Goal: Information Seeking & Learning: Learn about a topic

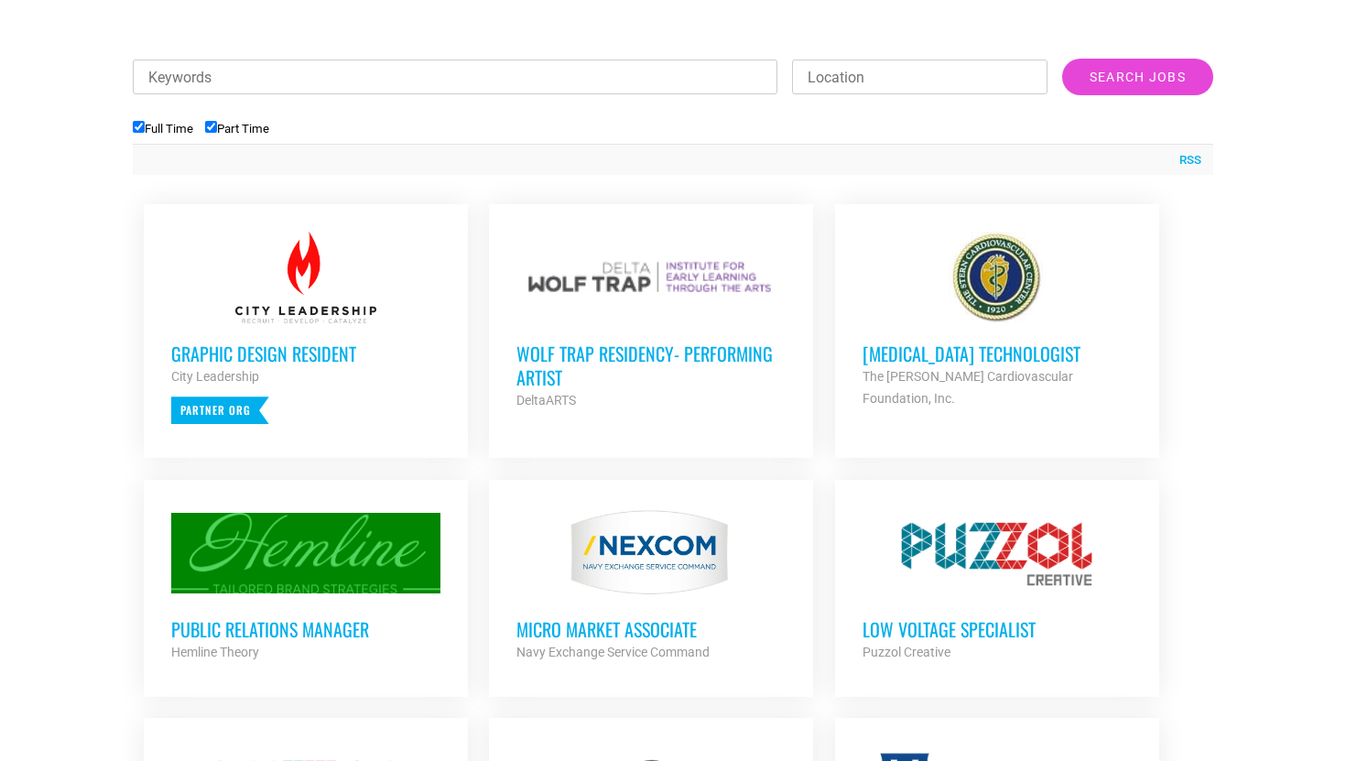
scroll to position [637, 0]
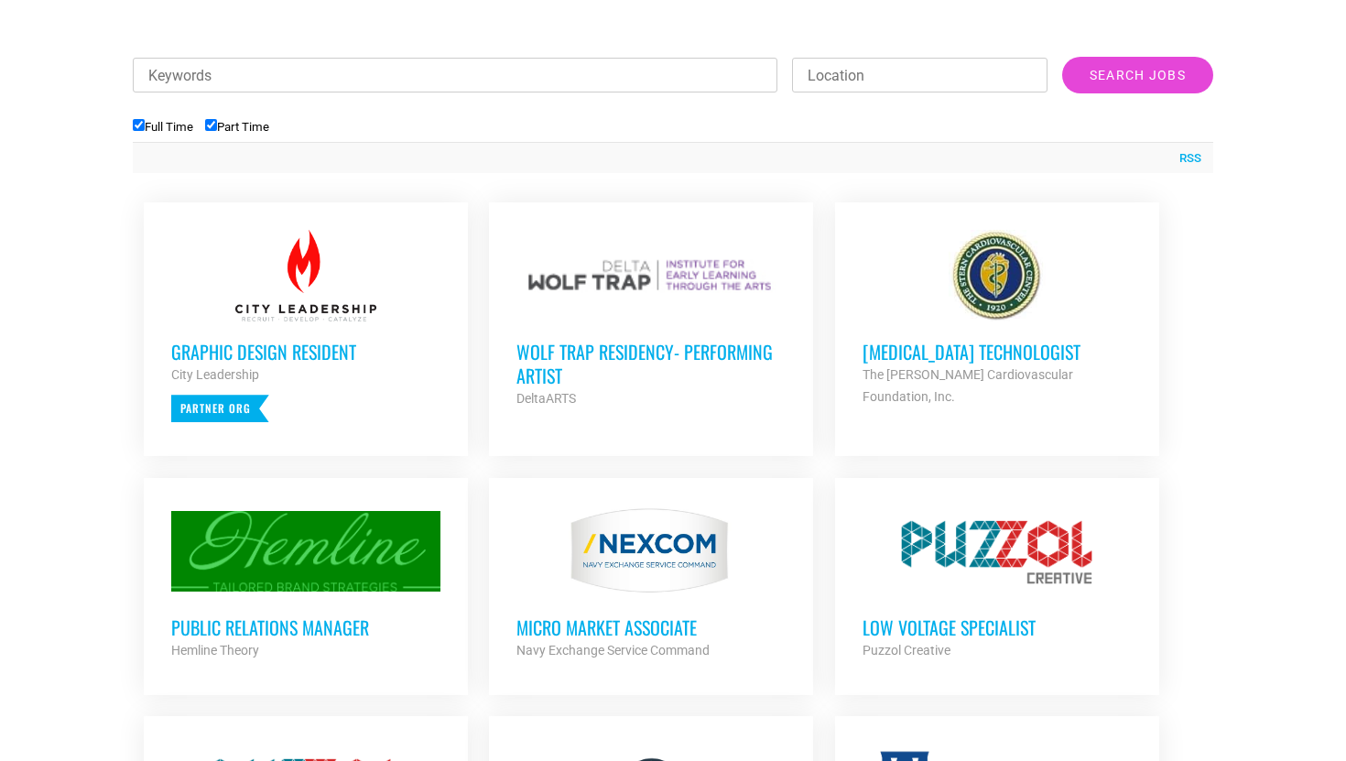
click at [205, 126] on li "Full Time" at bounding box center [169, 127] width 72 height 30
click at [214, 126] on input "Part Time" at bounding box center [211, 125] width 12 height 12
checkbox input "false"
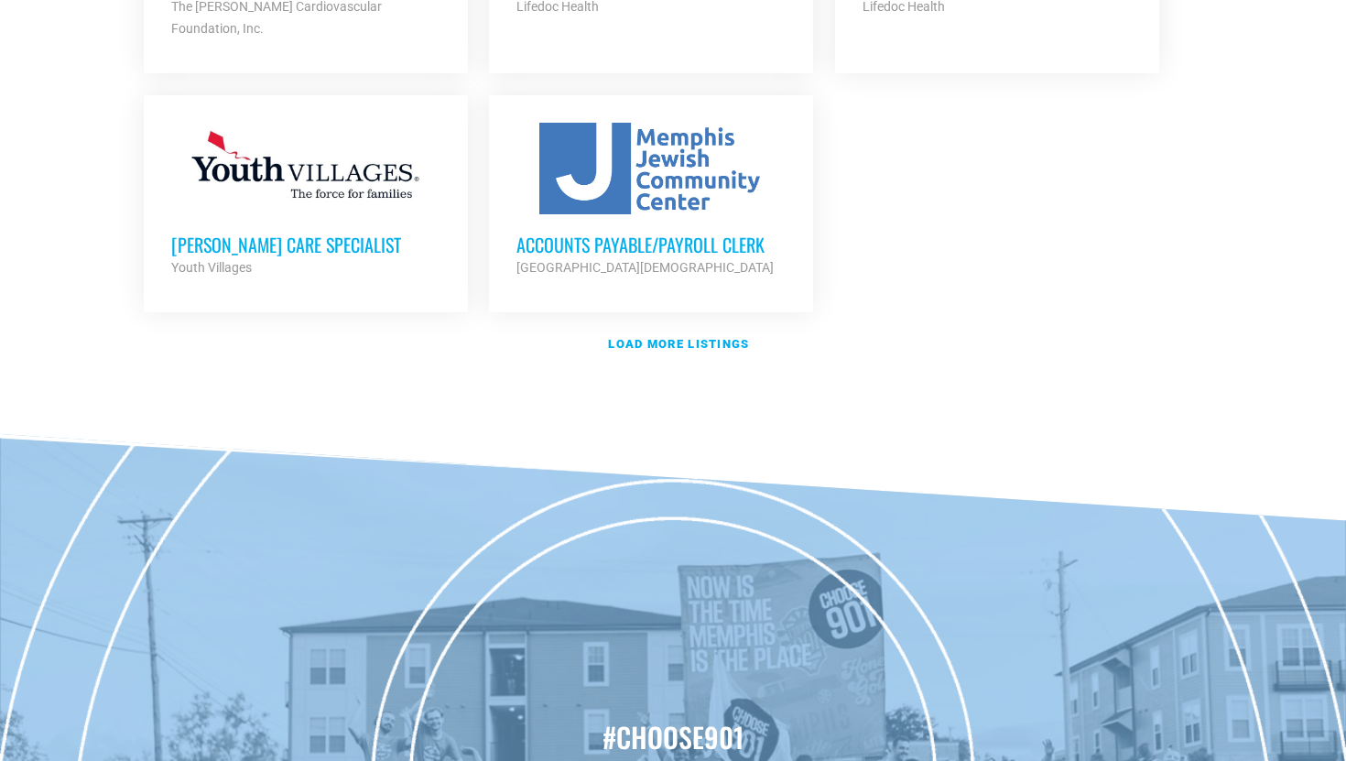
scroll to position [2295, 0]
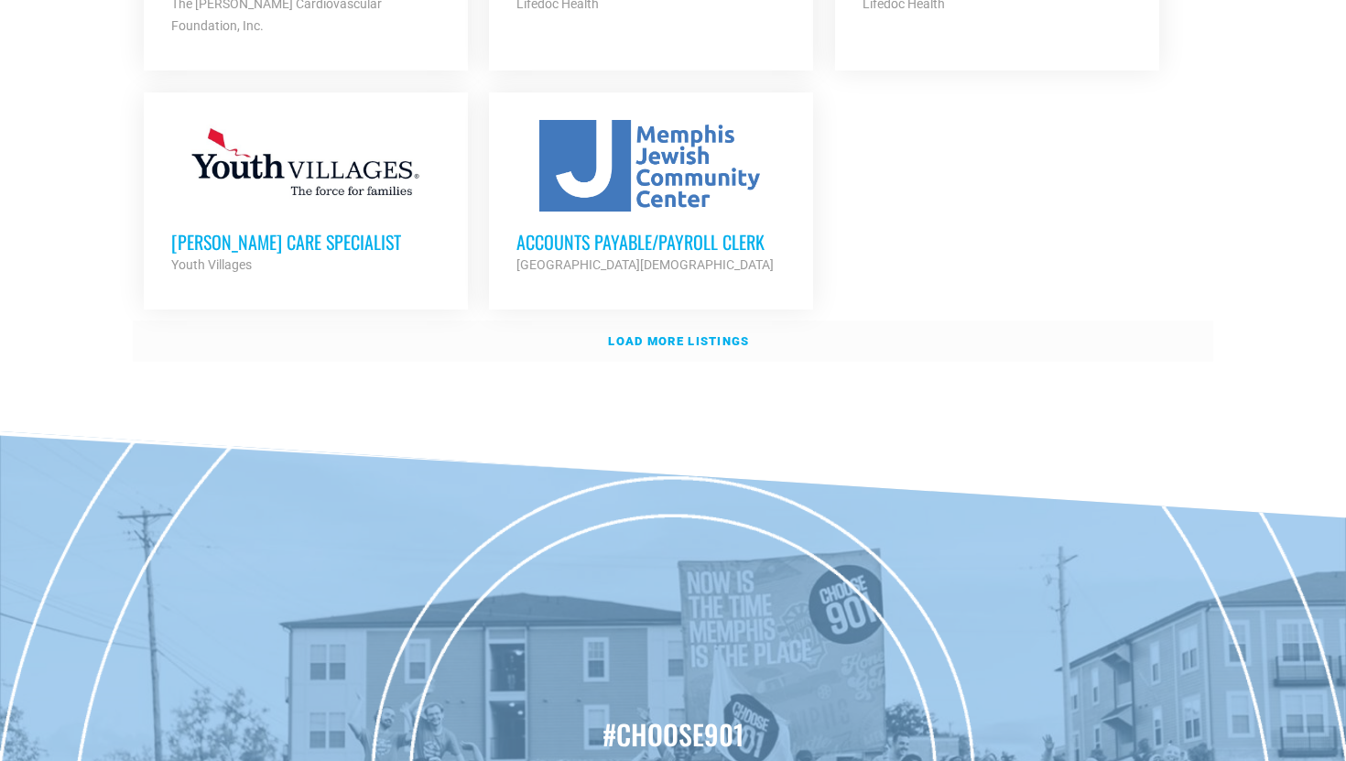
click at [678, 334] on strong "Load more listings" at bounding box center [678, 341] width 141 height 14
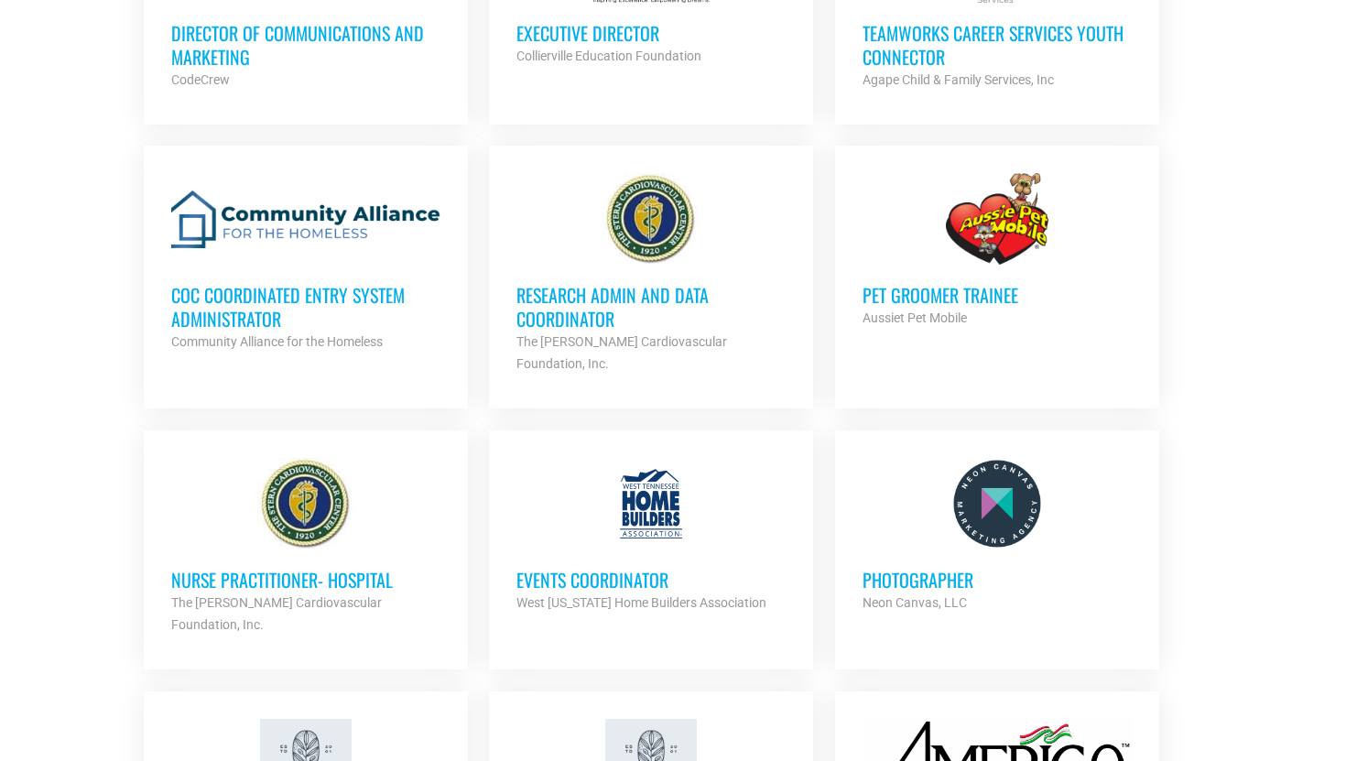
scroll to position [2981, 0]
click at [570, 567] on h3 "Events Coordinator" at bounding box center [650, 579] width 269 height 24
